Goal: Check status: Check status

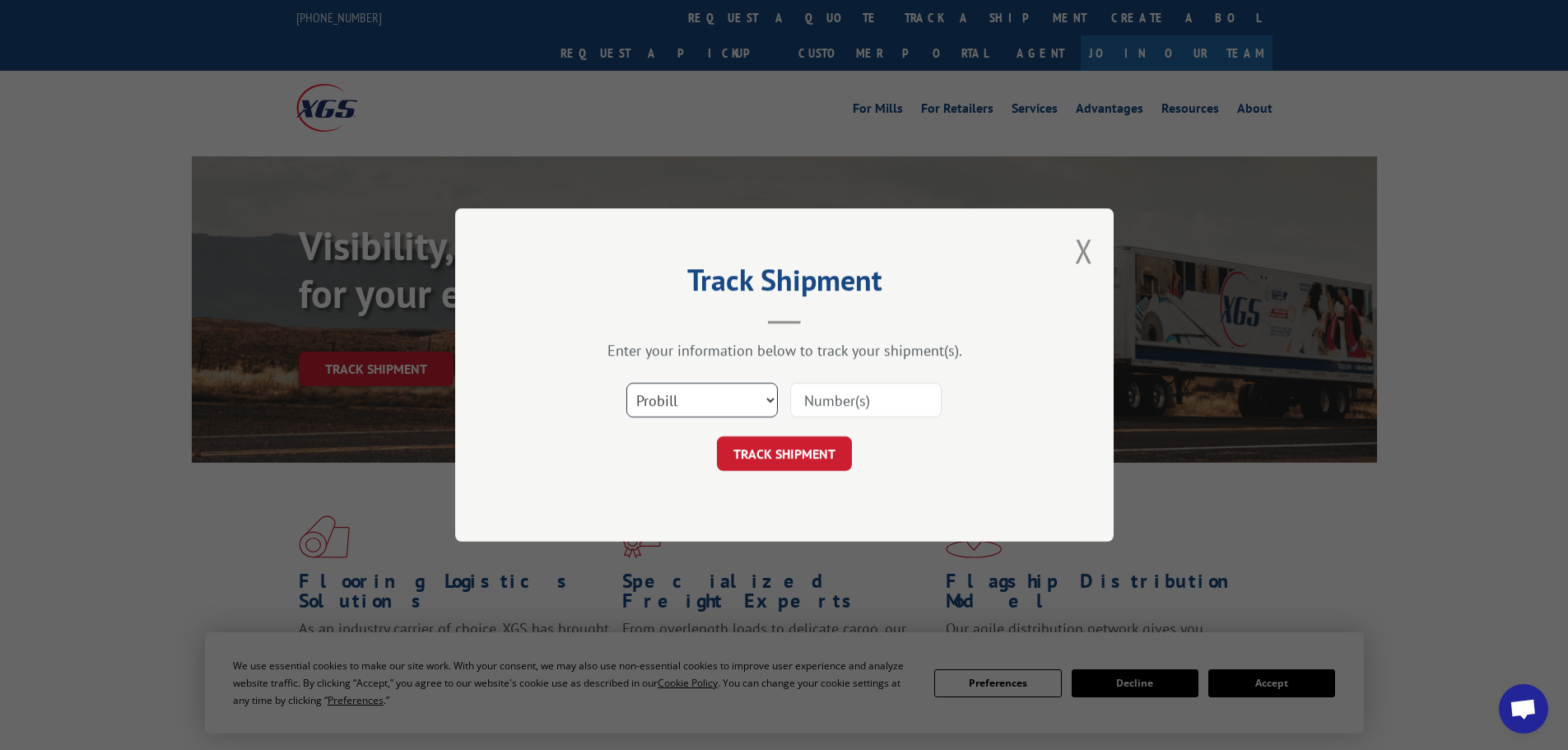
drag, startPoint x: 699, startPoint y: 400, endPoint x: 689, endPoint y: 415, distance: 18.0
click at [699, 400] on select "Select category... Probill BOL PO" at bounding box center [702, 400] width 152 height 34
select select "bol"
click at [626, 383] on select "Select category... Probill BOL PO" at bounding box center [702, 400] width 152 height 34
click at [835, 399] on input at bounding box center [866, 400] width 152 height 34
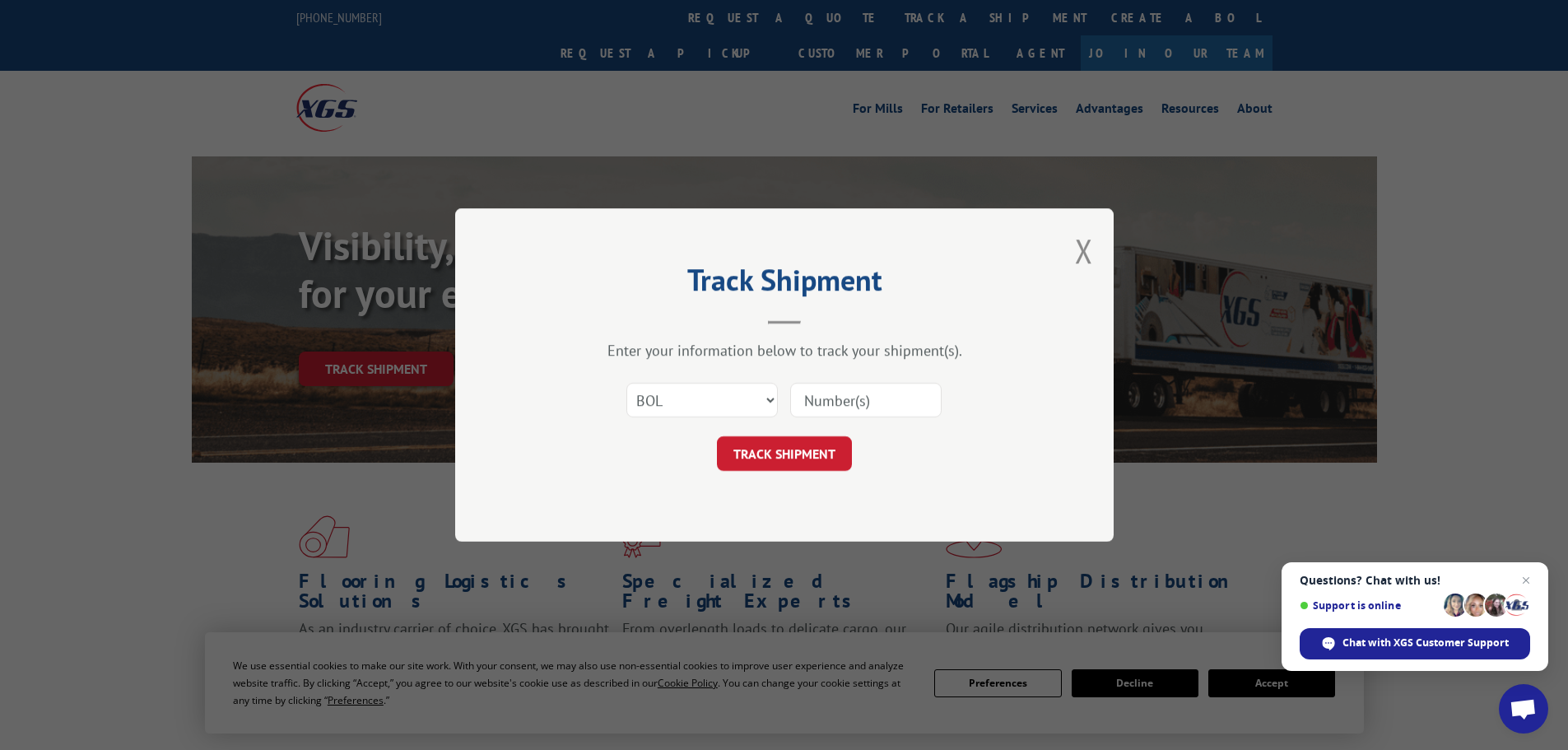
paste input "5499554"
type input "5499554"
click at [805, 463] on button "TRACK SHIPMENT" at bounding box center [784, 453] width 135 height 34
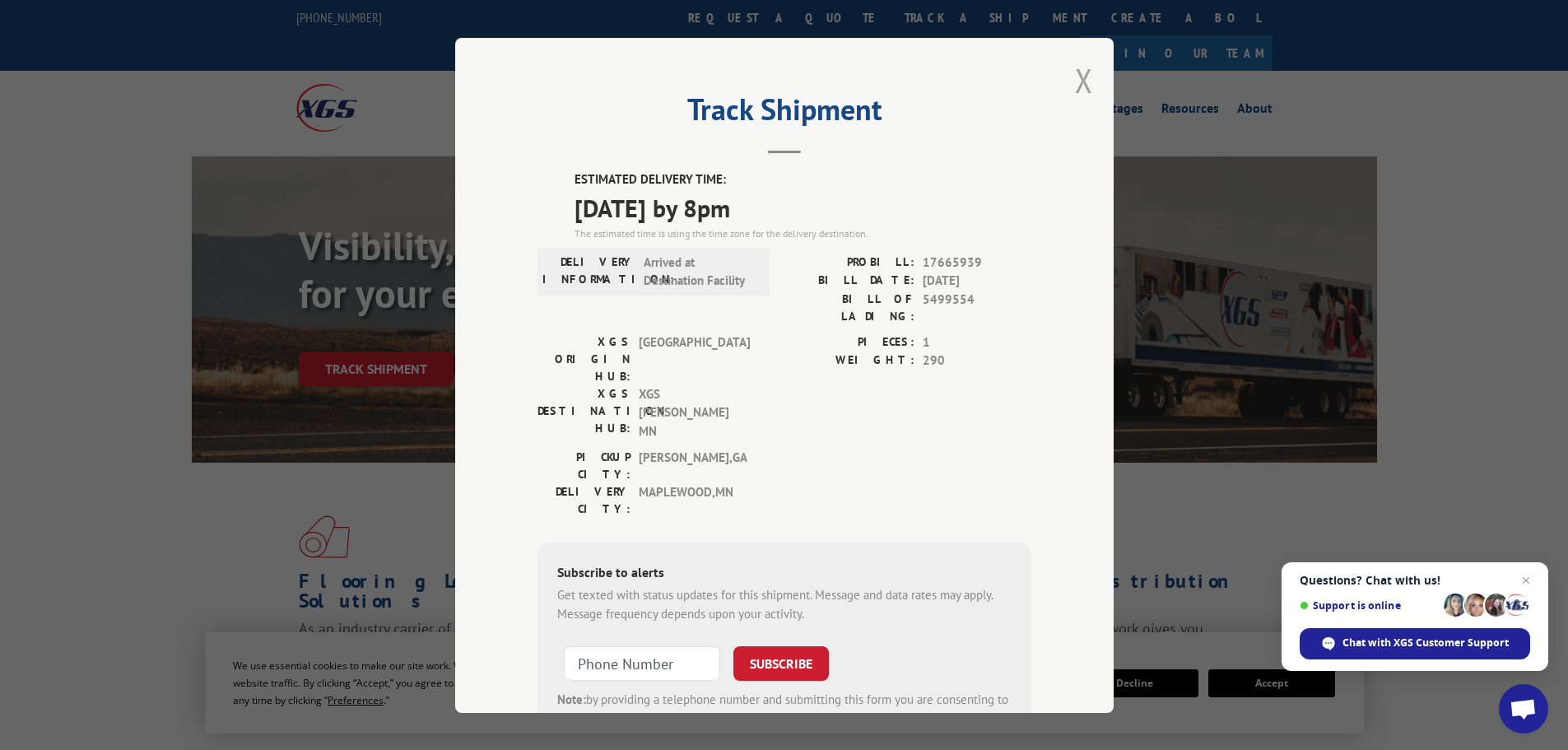
click at [1078, 81] on button "Close modal" at bounding box center [1083, 80] width 18 height 43
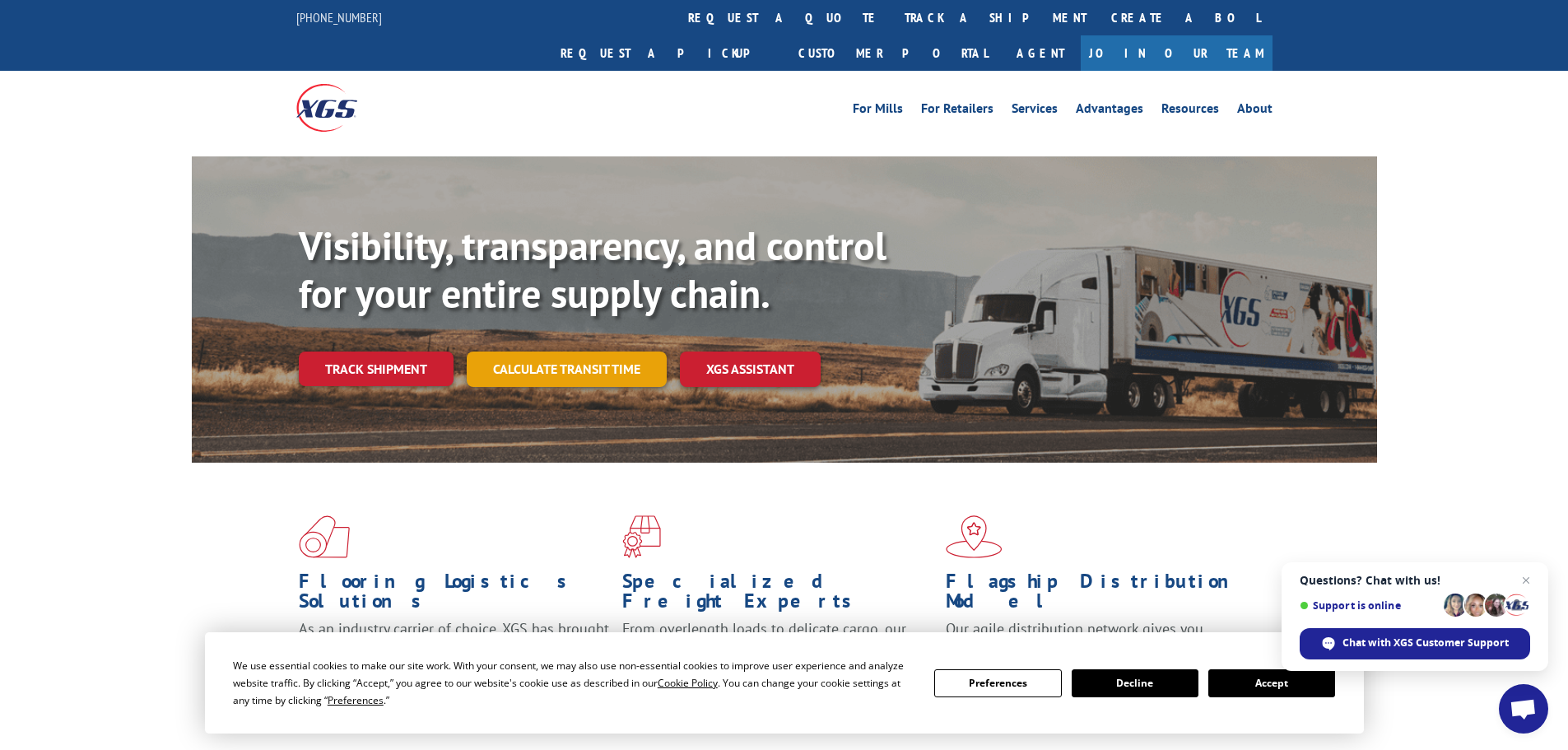
click at [568, 352] on link "Calculate transit time" at bounding box center [566, 370] width 200 height 35
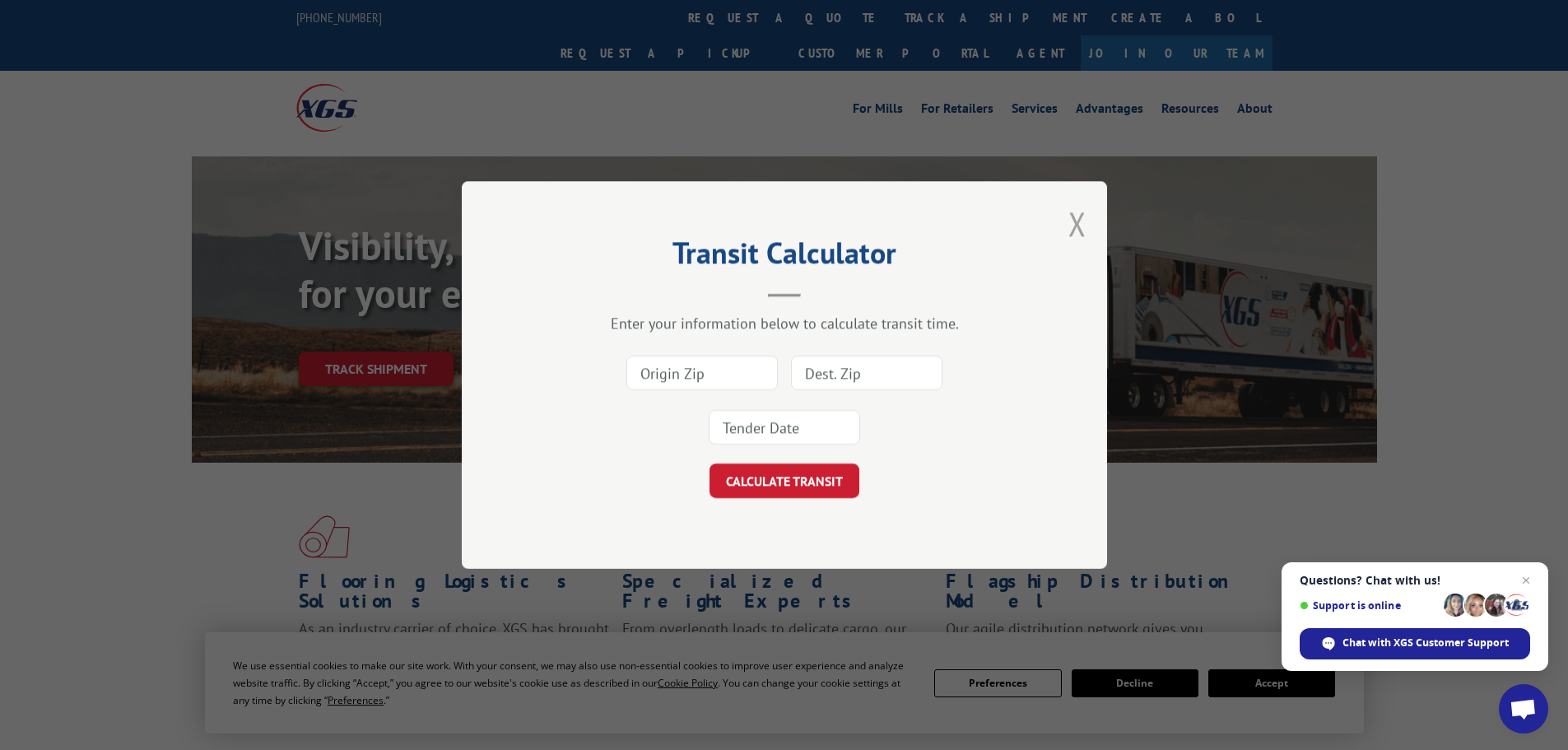
click at [1069, 229] on button "Close modal" at bounding box center [1078, 224] width 18 height 43
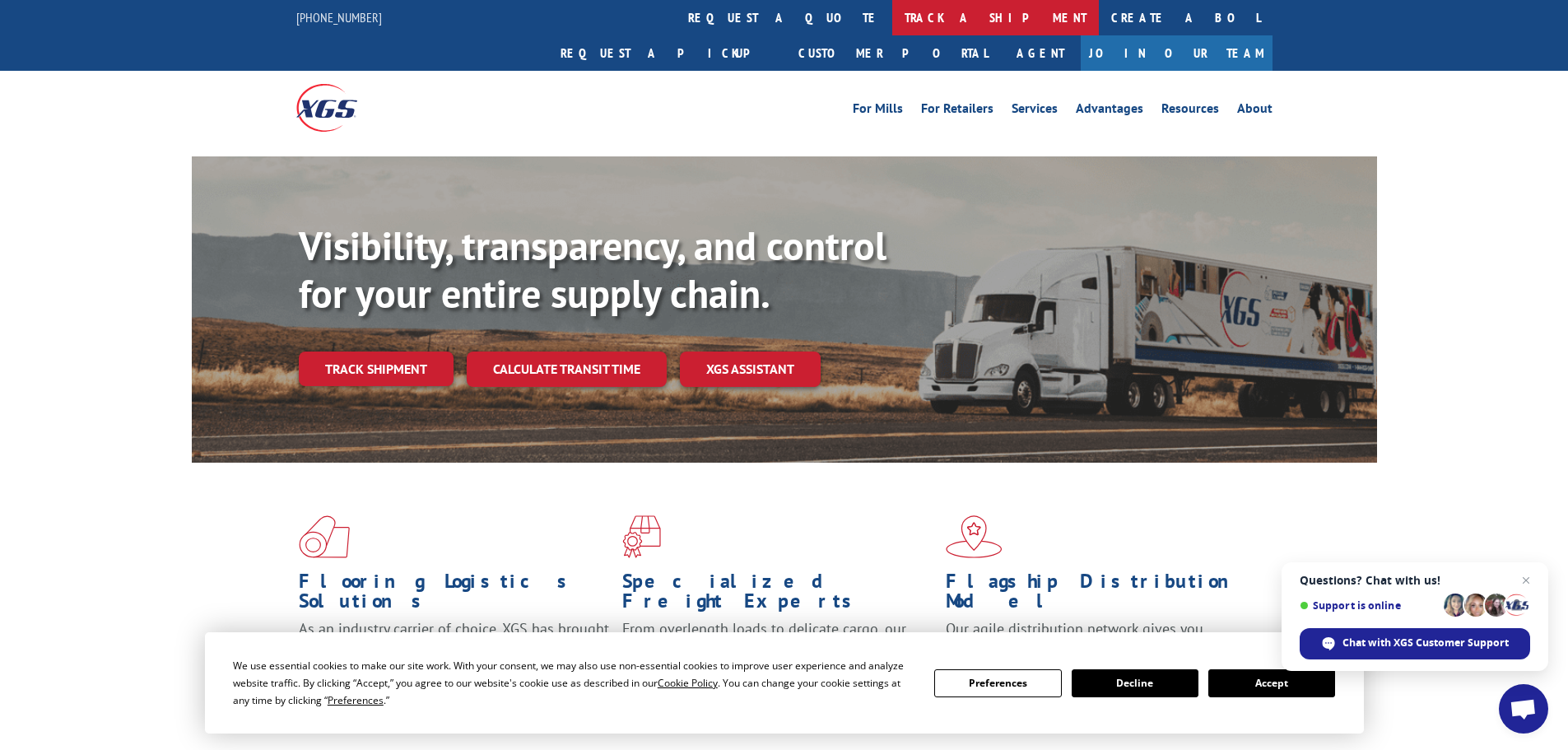
click at [892, 13] on link "track a shipment" at bounding box center [996, 18] width 207 height 35
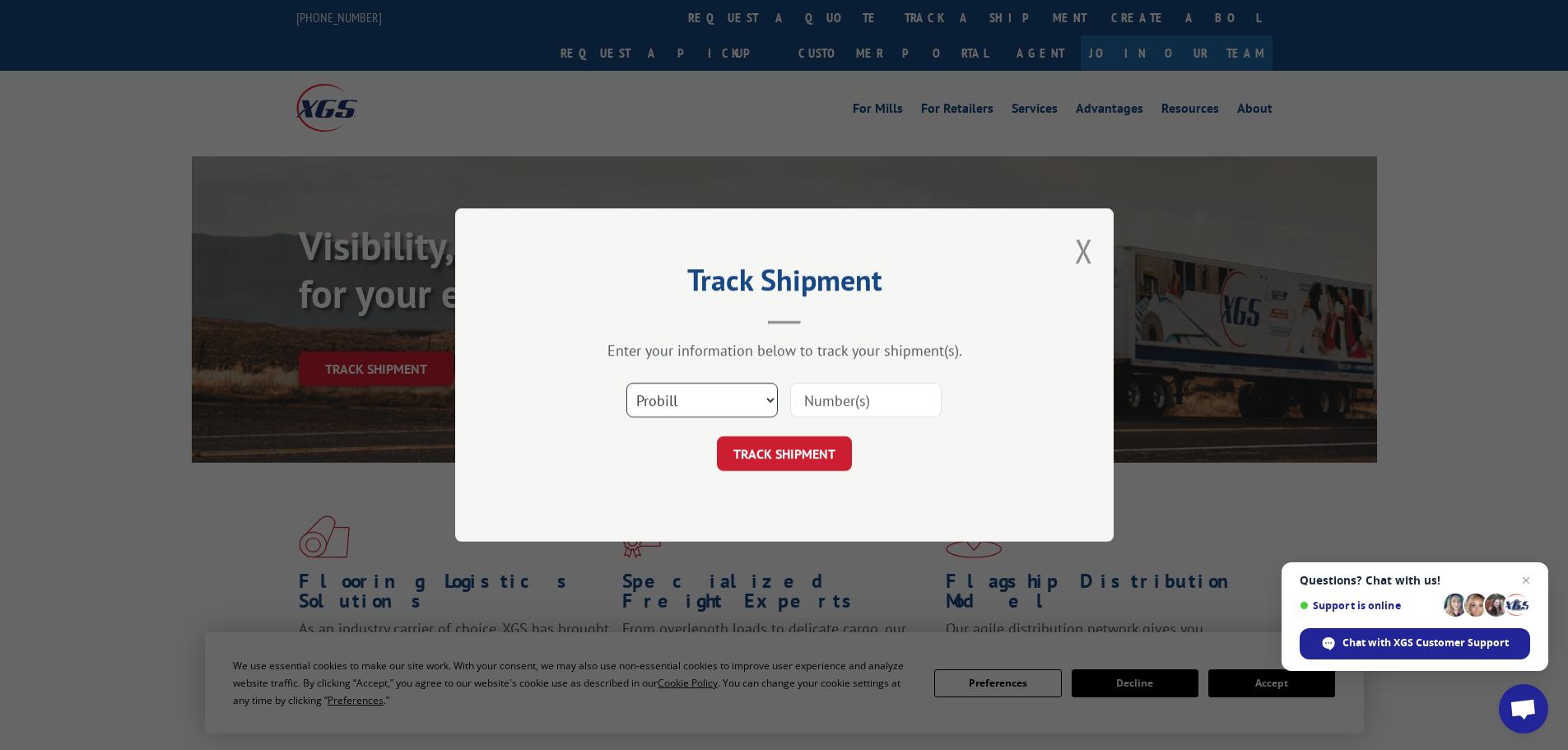
drag, startPoint x: 688, startPoint y: 405, endPoint x: 686, endPoint y: 415, distance: 10.2
click at [688, 405] on select "Select category... Probill BOL PO" at bounding box center [702, 400] width 152 height 34
select select "bol"
click at [626, 383] on select "Select category... Probill BOL PO" at bounding box center [702, 400] width 152 height 34
click at [841, 409] on input at bounding box center [866, 400] width 152 height 34
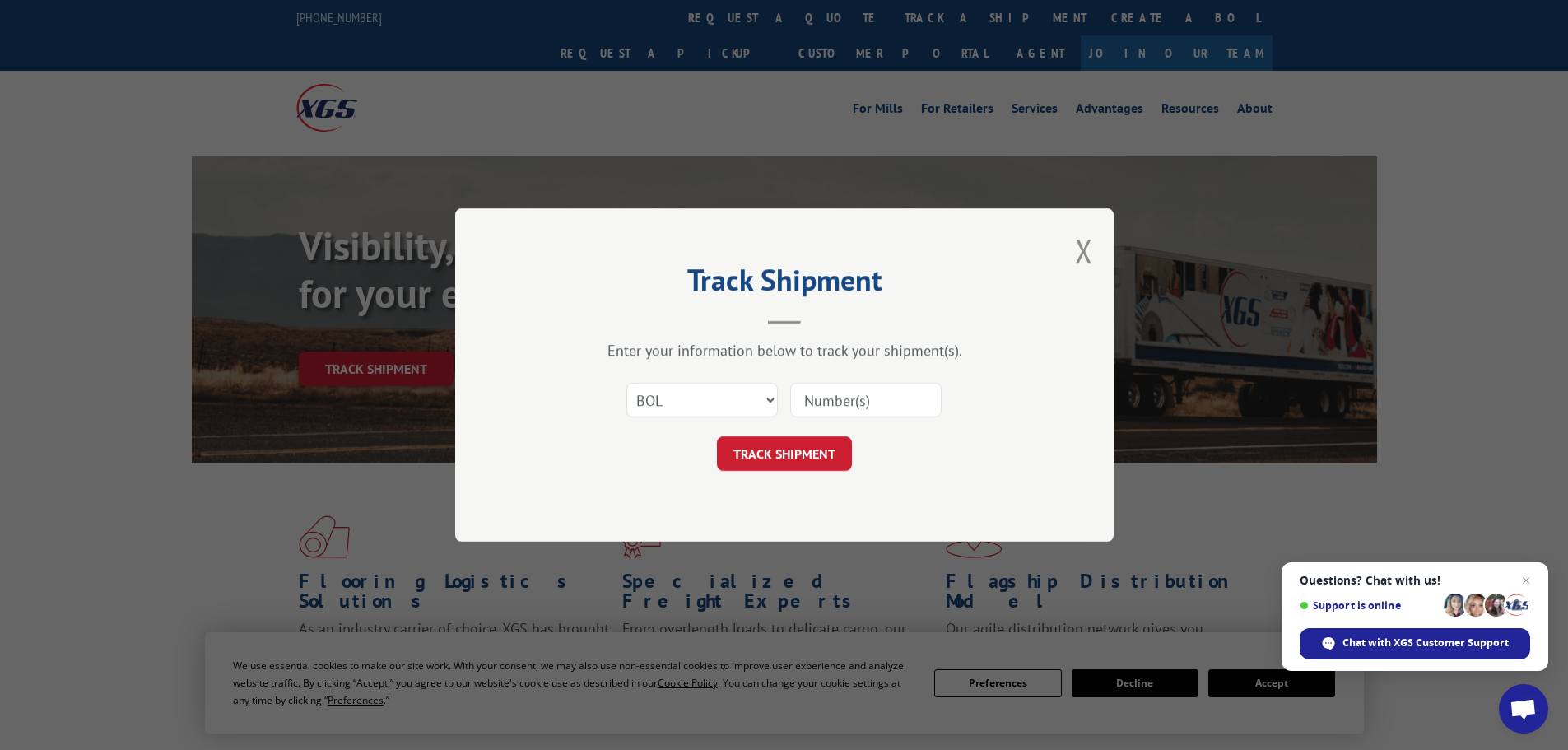
paste input "7046784"
type input "7046784"
click at [810, 453] on button "TRACK SHIPMENT" at bounding box center [784, 453] width 135 height 34
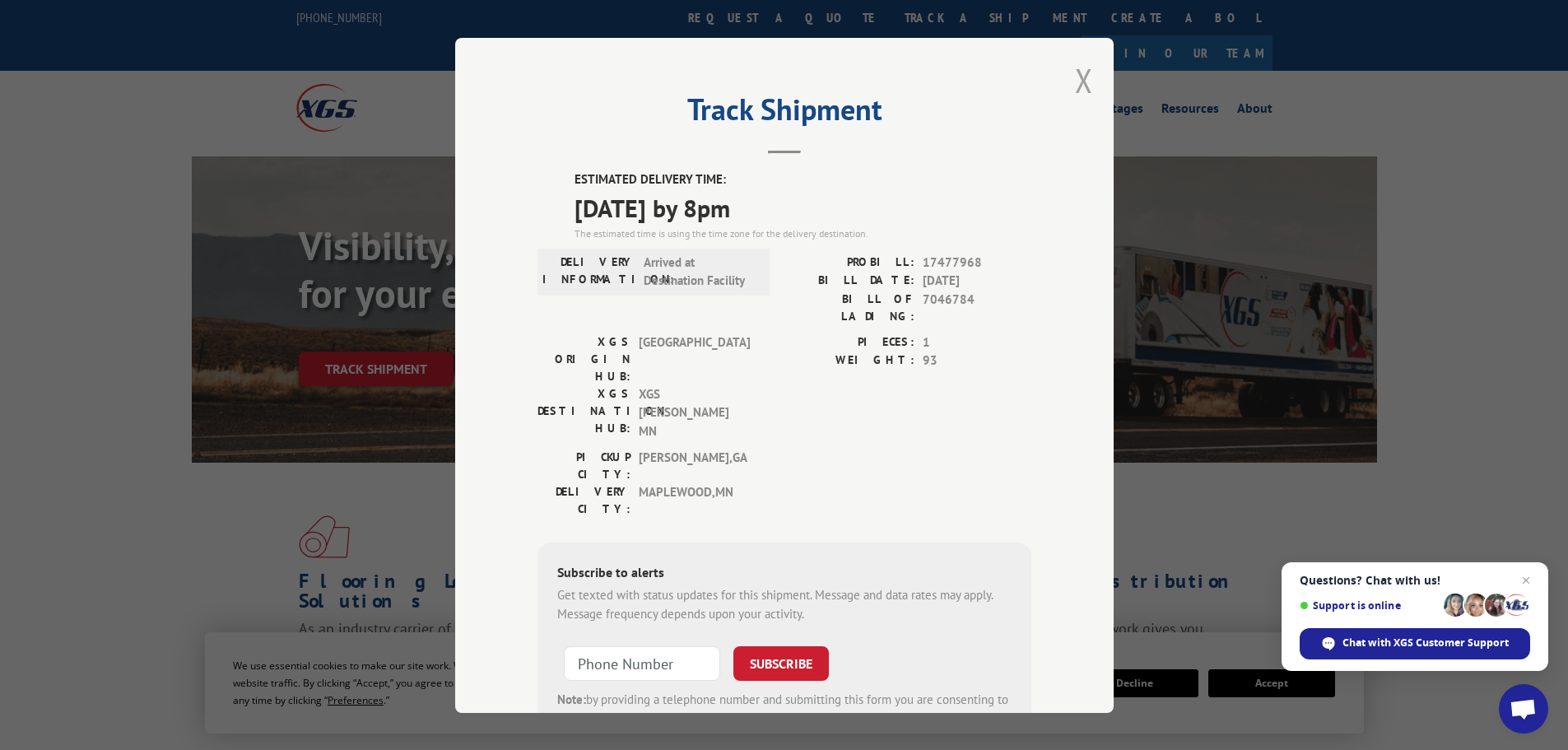
click at [1077, 87] on button "Close modal" at bounding box center [1083, 80] width 18 height 43
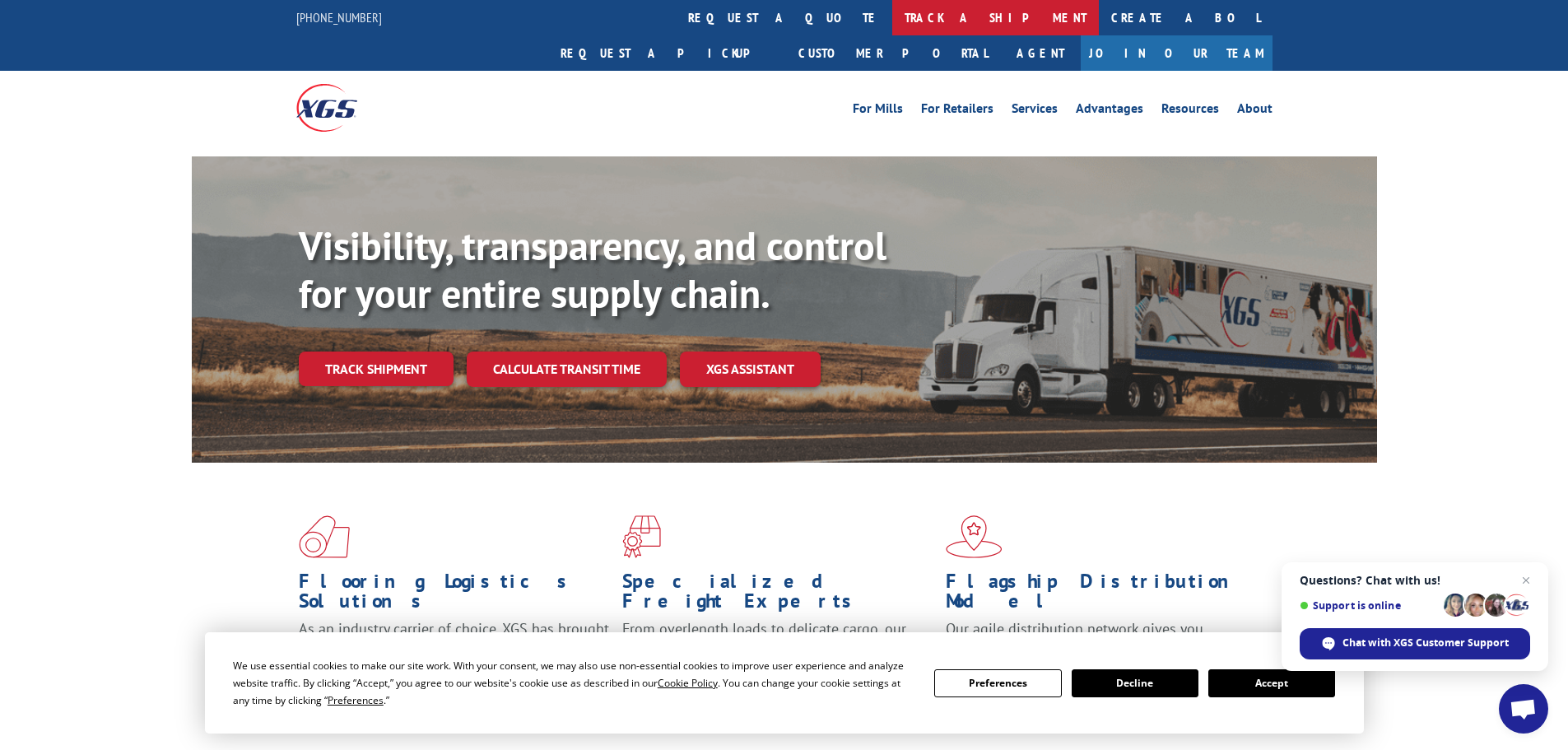
click at [892, 19] on link "track a shipment" at bounding box center [996, 18] width 207 height 35
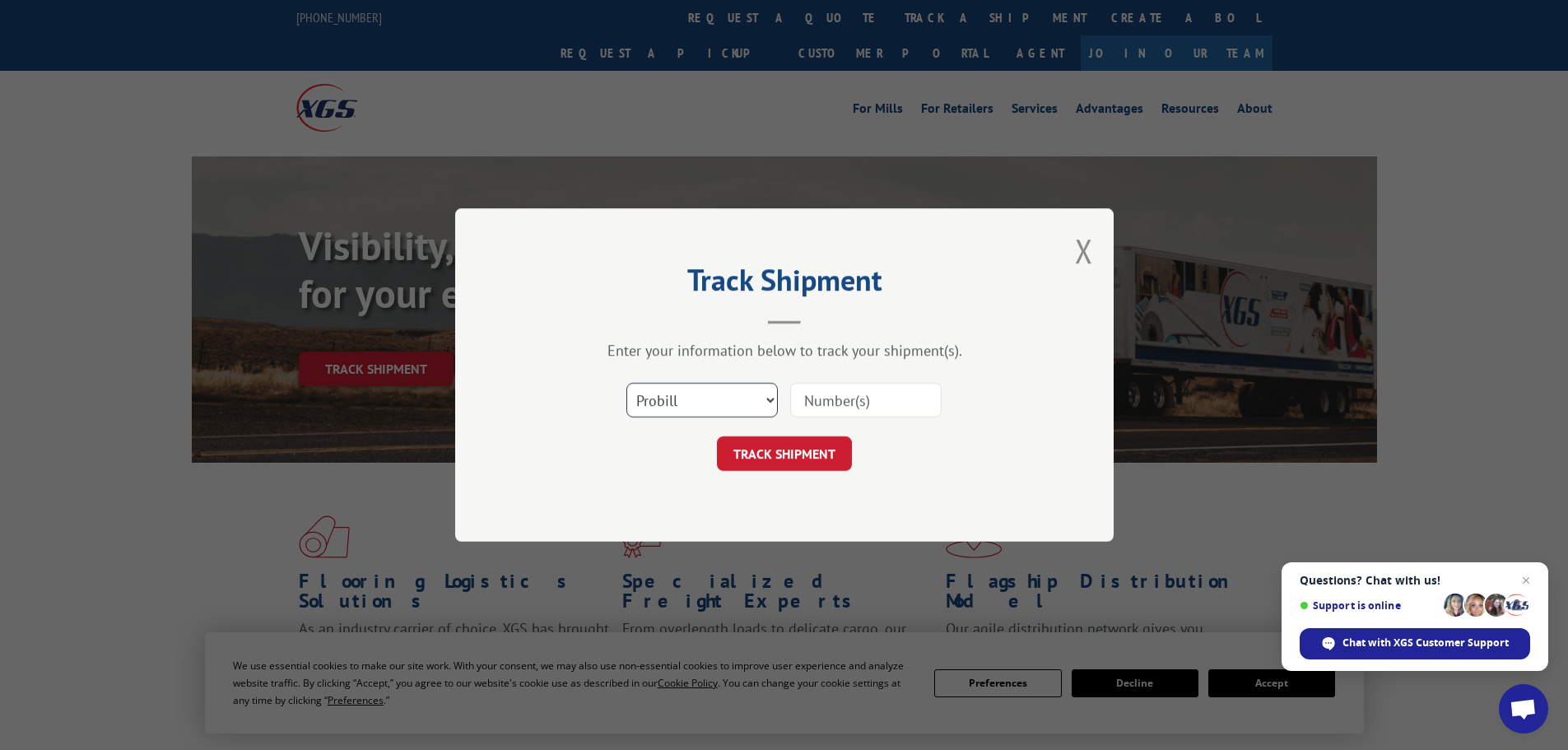
drag, startPoint x: 676, startPoint y: 403, endPoint x: 668, endPoint y: 413, distance: 12.8
click at [676, 403] on select "Select category... Probill BOL PO" at bounding box center [702, 400] width 152 height 34
select select "bol"
click at [626, 383] on select "Select category... Probill BOL PO" at bounding box center [702, 400] width 152 height 34
click at [829, 415] on input at bounding box center [866, 400] width 152 height 34
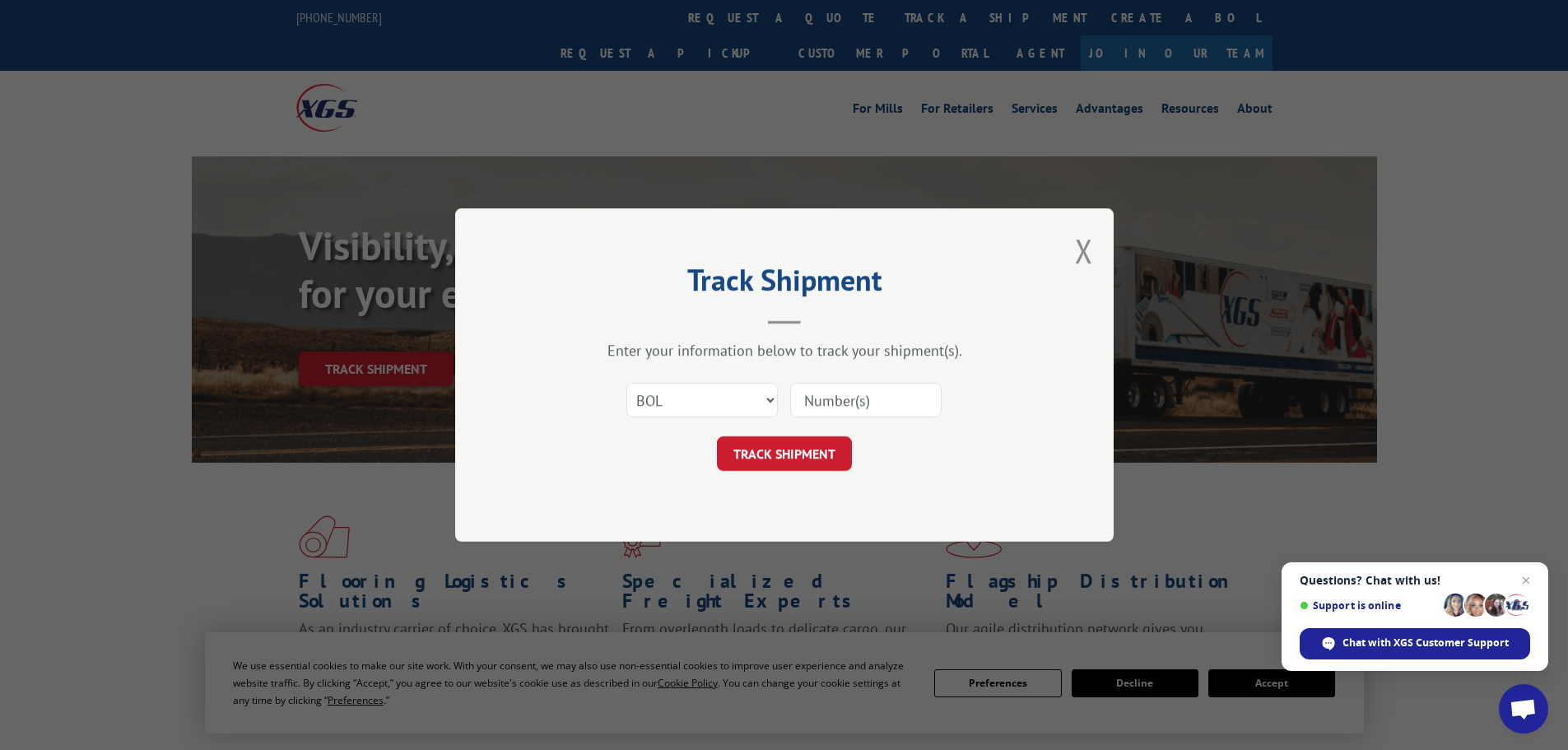
paste input "5513466"
type input "5513466"
click at [772, 457] on button "TRACK SHIPMENT" at bounding box center [784, 453] width 135 height 34
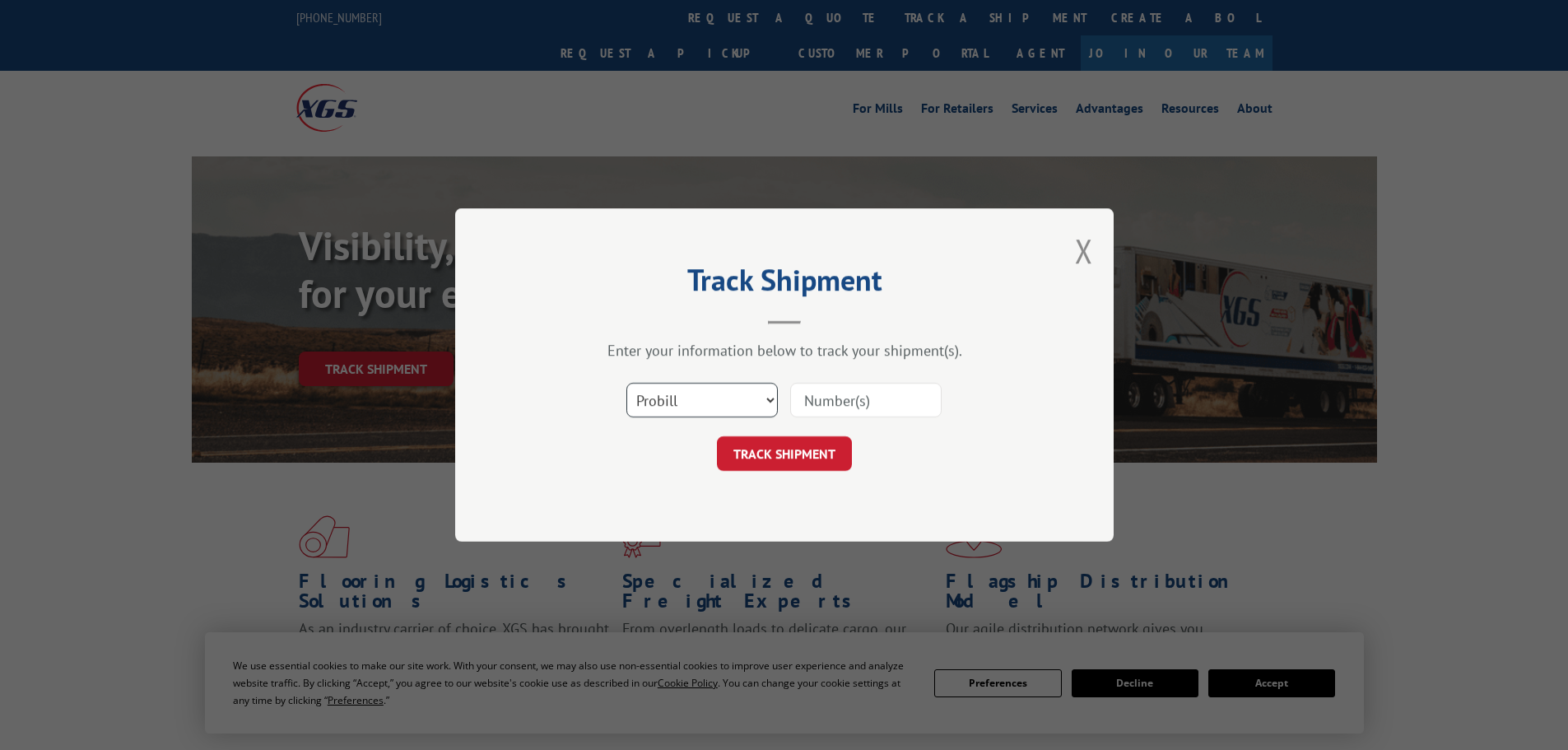
click at [692, 411] on select "Select category... Probill BOL PO" at bounding box center [702, 400] width 152 height 34
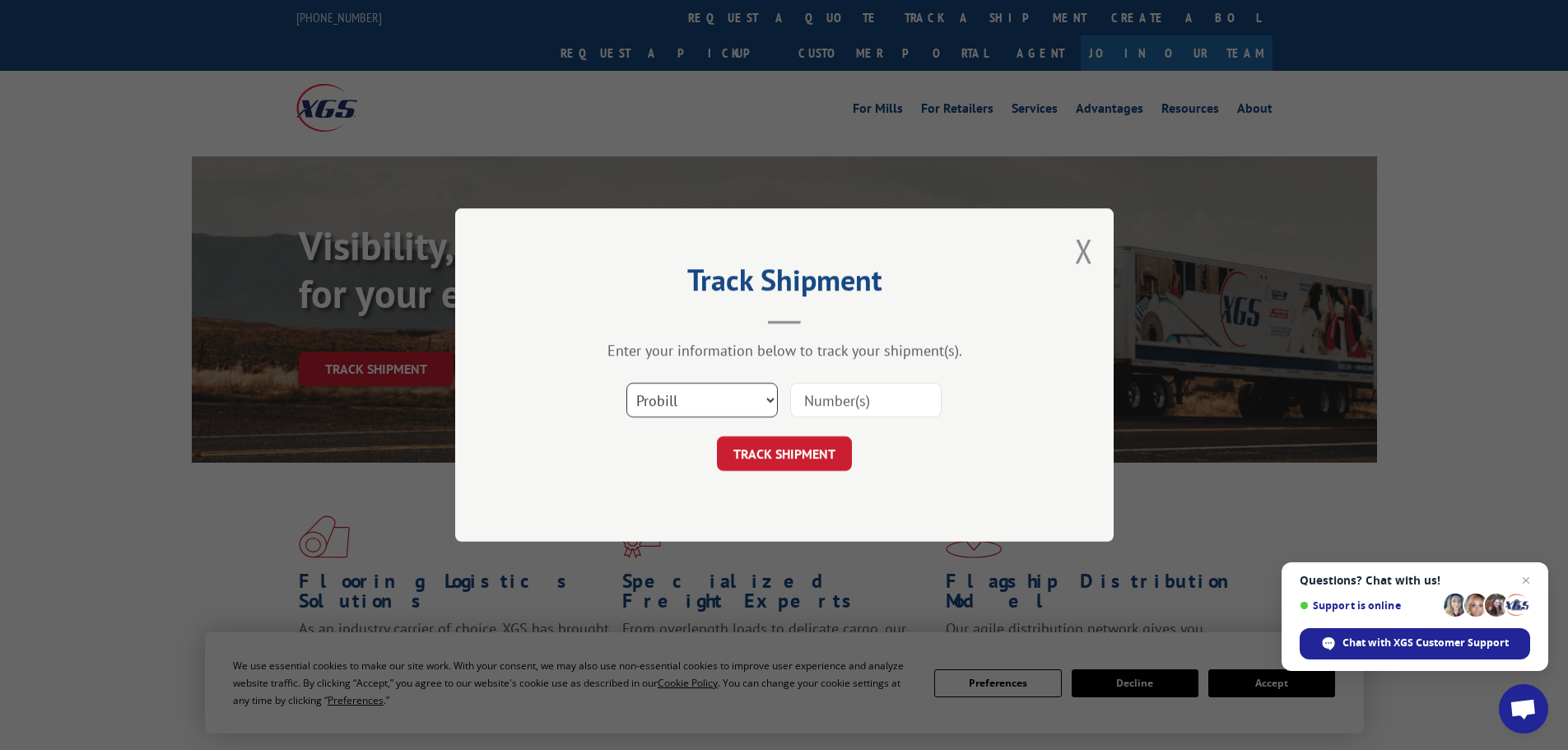
select select "bol"
click at [626, 383] on select "Select category... Probill BOL PO" at bounding box center [702, 400] width 152 height 34
click at [823, 391] on input at bounding box center [866, 400] width 152 height 34
paste input "7047551"
type input "7047551"
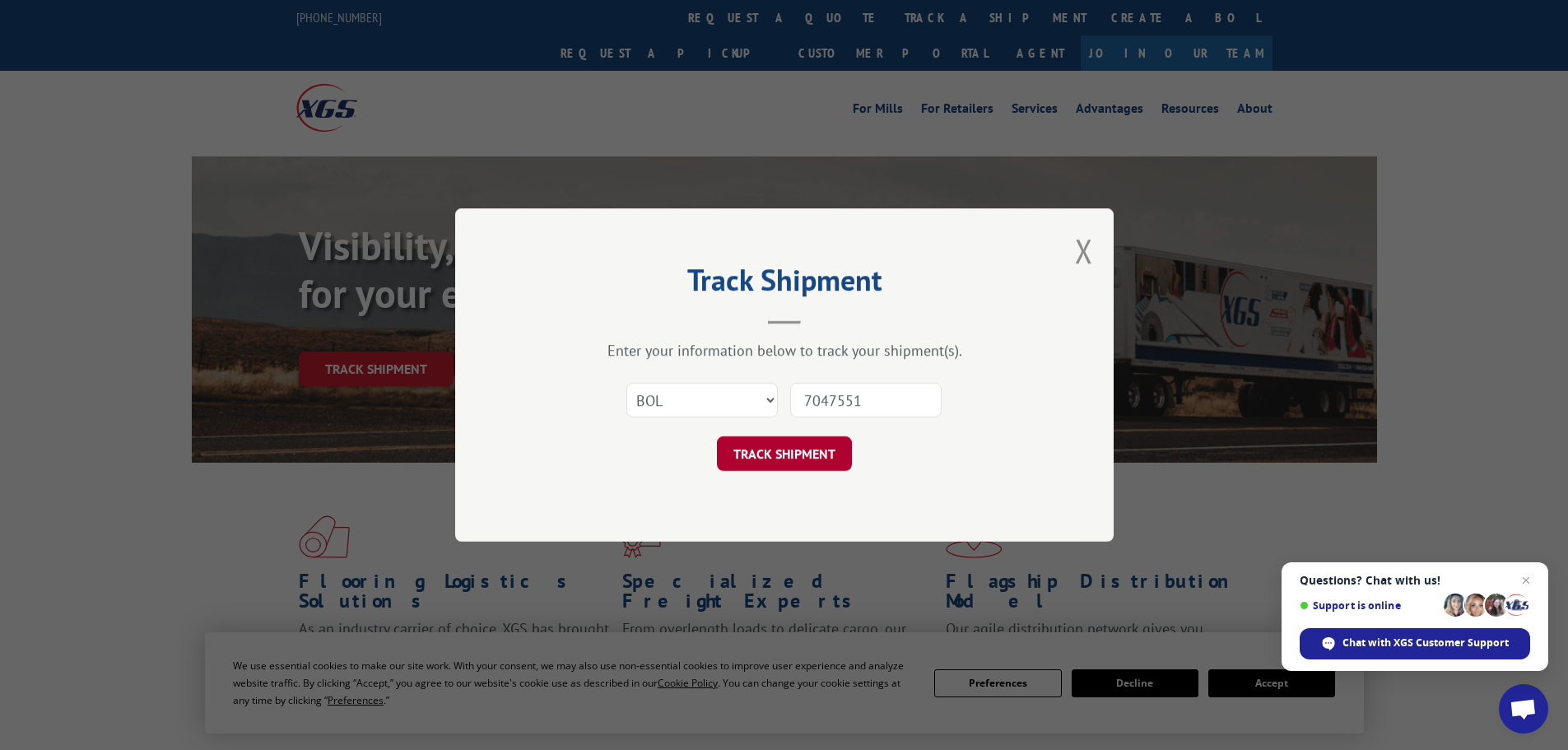
click at [788, 457] on button "TRACK SHIPMENT" at bounding box center [784, 453] width 135 height 34
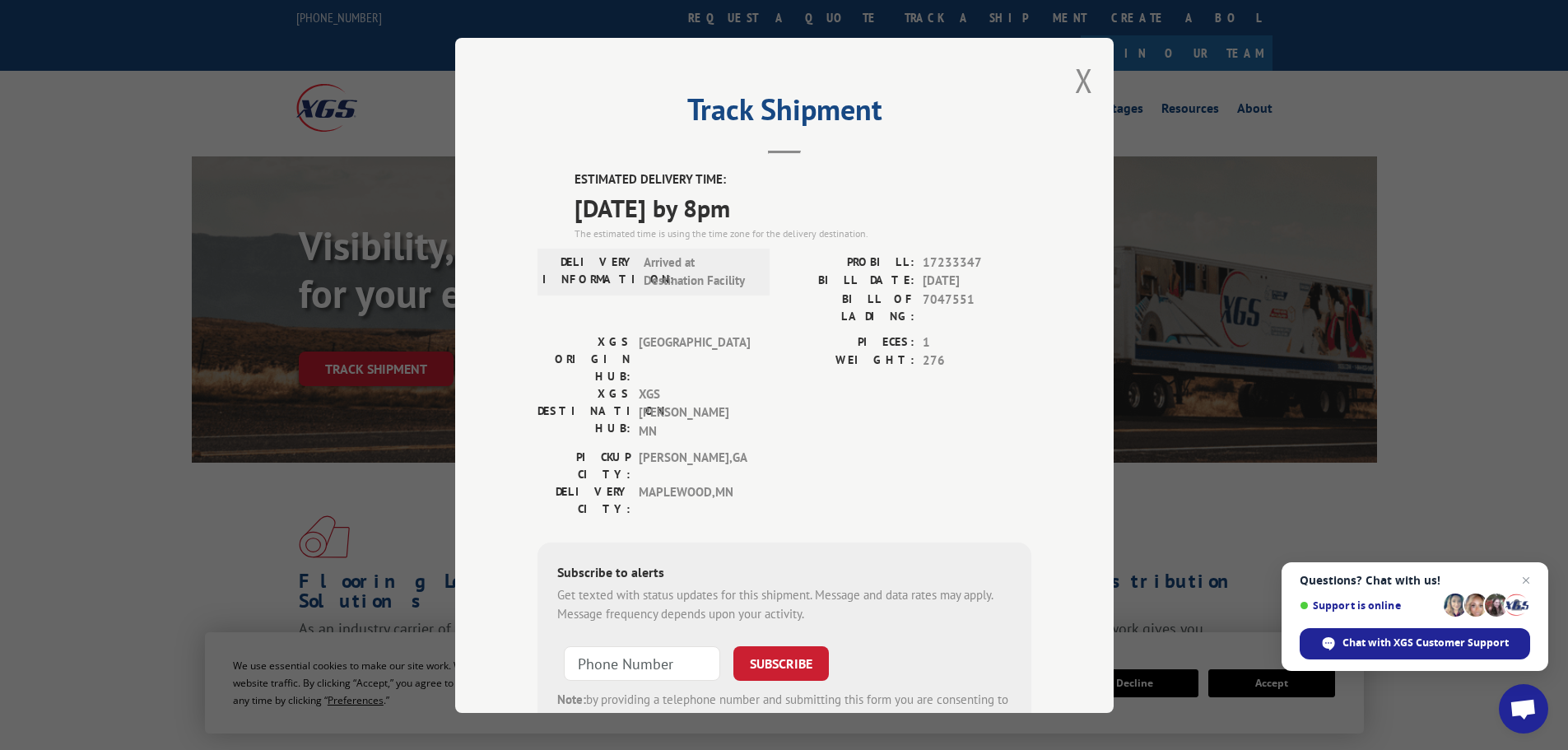
click at [1055, 73] on div "Track Shipment ESTIMATED DELIVERY TIME: 10/03/2025 by 8pm The estimated time is…" at bounding box center [784, 375] width 658 height 675
click at [1079, 86] on button "Close modal" at bounding box center [1083, 80] width 18 height 43
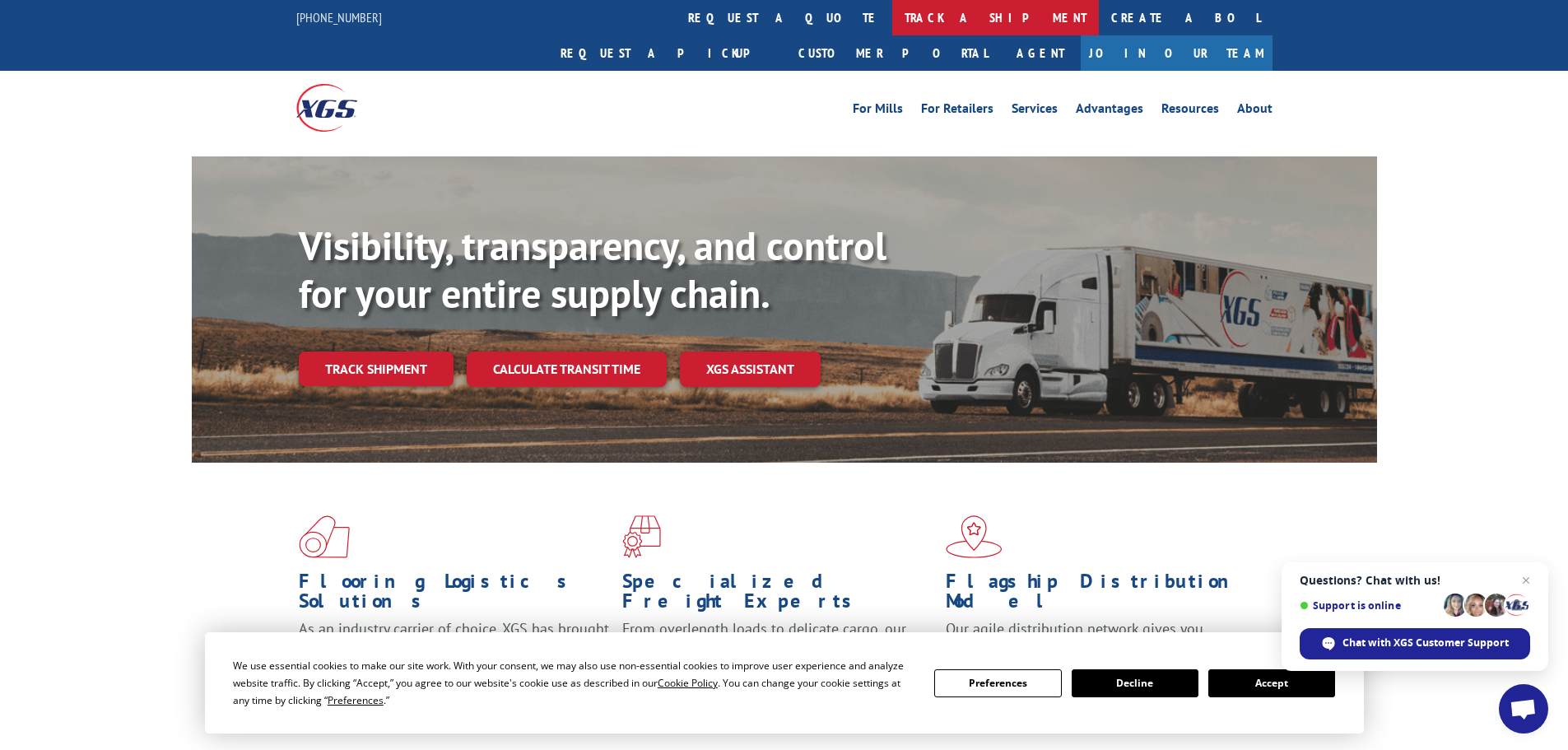
click at [892, 21] on link "track a shipment" at bounding box center [996, 18] width 207 height 35
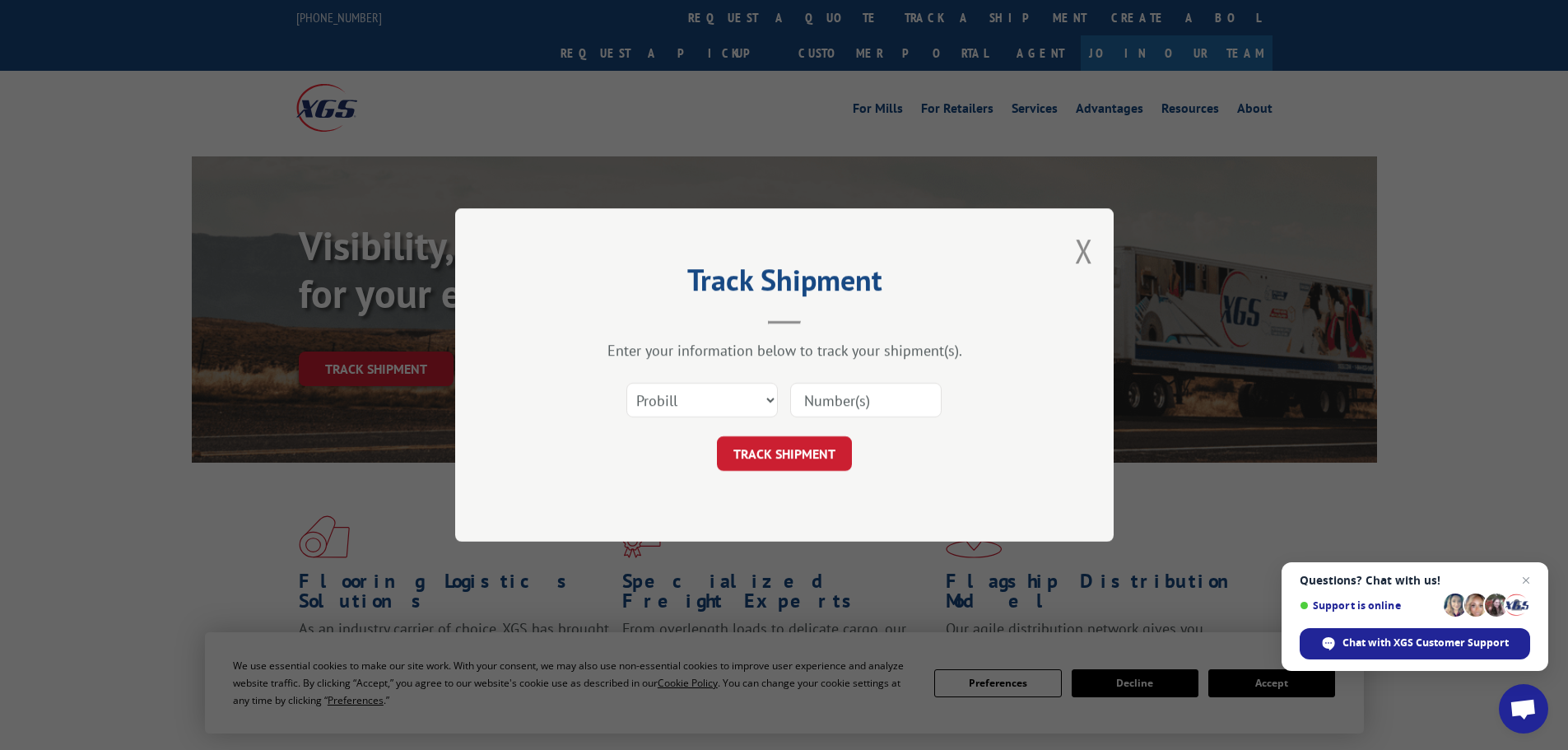
click at [682, 428] on div "Select category... Probill BOL PO" at bounding box center [784, 400] width 493 height 54
click at [679, 408] on select "Select category... Probill BOL PO" at bounding box center [702, 400] width 152 height 34
select select "bol"
click at [626, 383] on select "Select category... Probill BOL PO" at bounding box center [702, 400] width 152 height 34
click at [822, 407] on input at bounding box center [866, 400] width 152 height 34
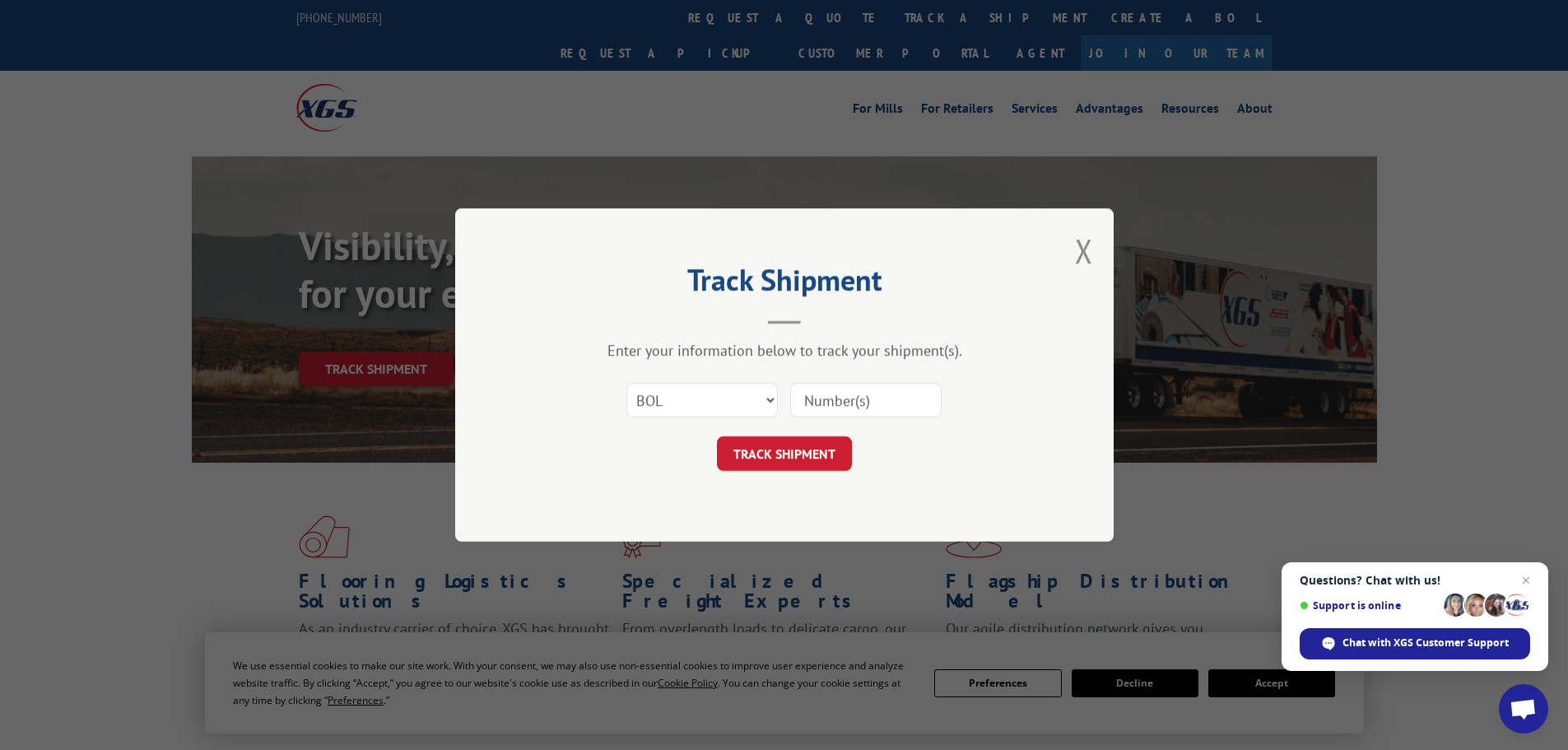
paste input "7058076"
type input "7058076"
click at [746, 457] on button "TRACK SHIPMENT" at bounding box center [784, 453] width 135 height 34
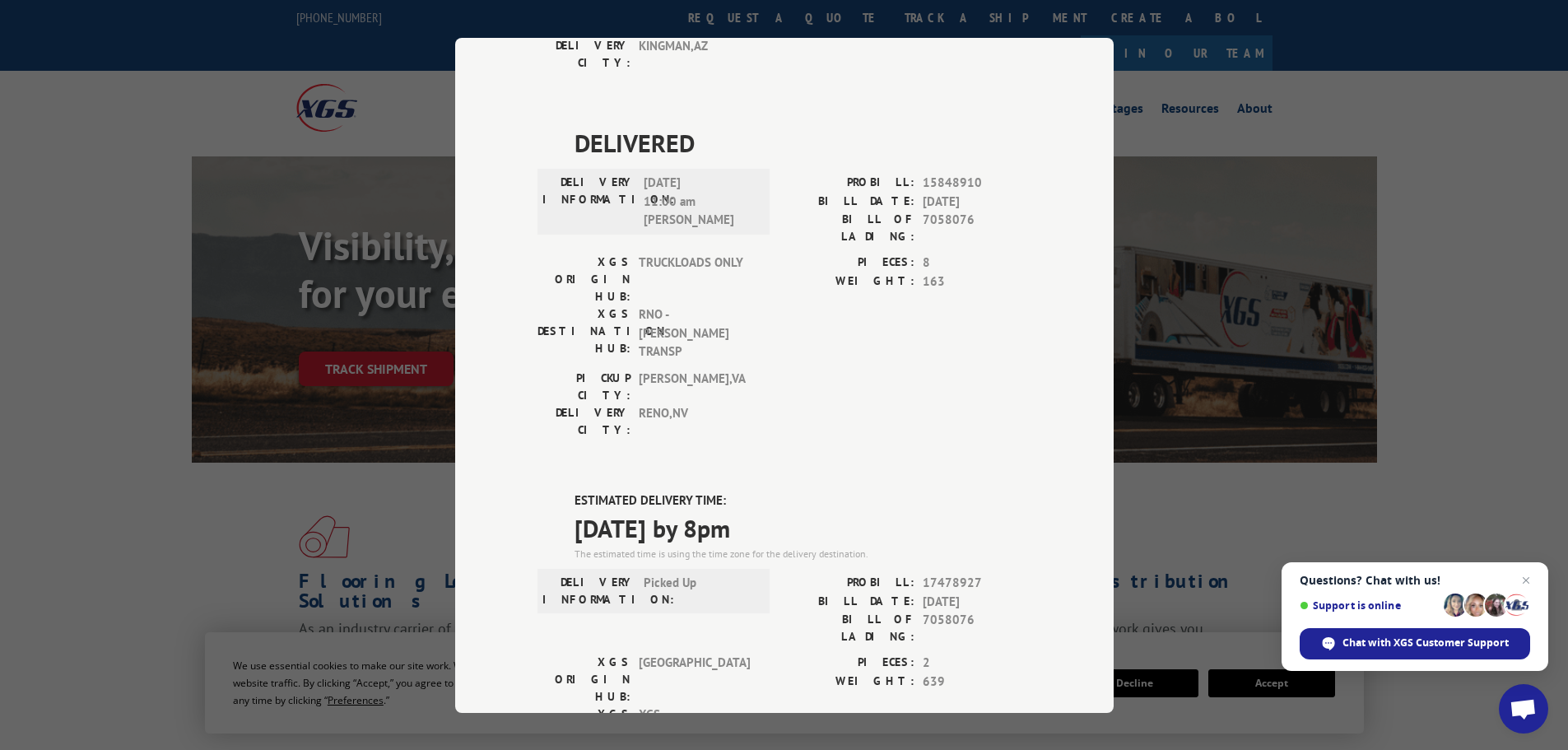
scroll to position [607, 0]
